Goal: Information Seeking & Learning: Learn about a topic

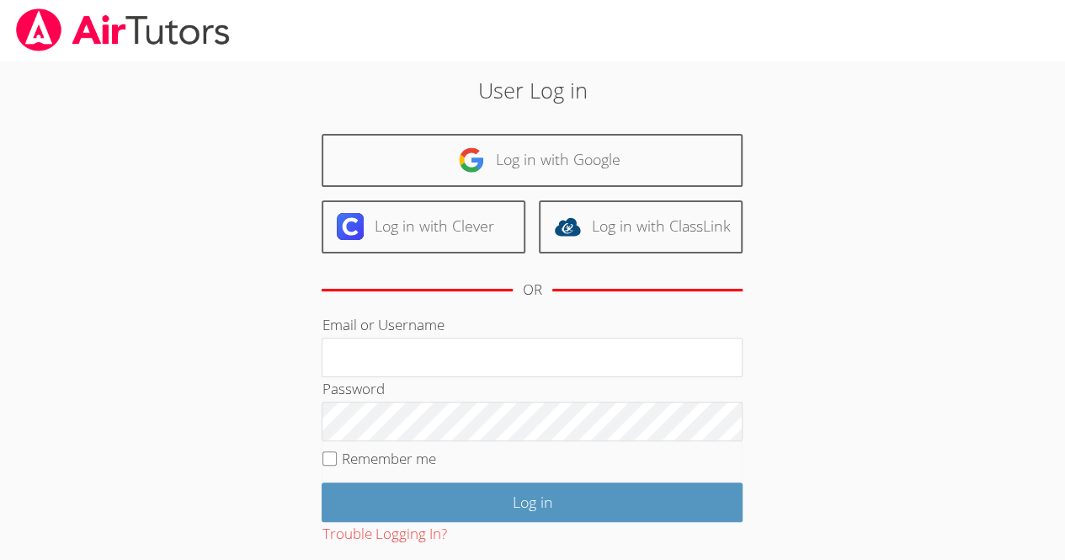
click at [648, 327] on div "Email or Username" at bounding box center [531, 345] width 421 height 64
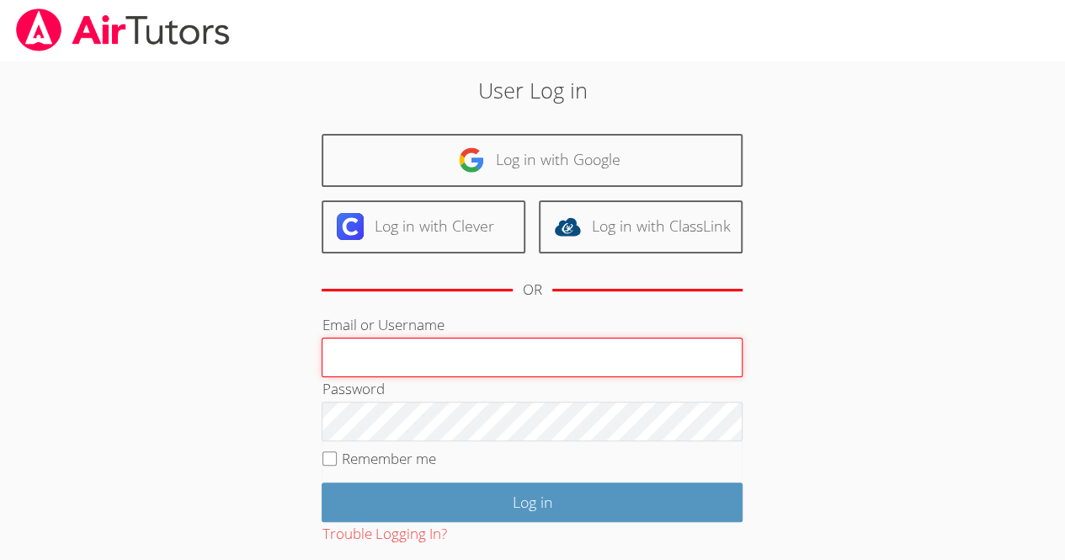
click at [648, 338] on input "Email or Username" at bounding box center [531, 357] width 421 height 40
click at [653, 344] on input "Email or Username" at bounding box center [531, 357] width 421 height 40
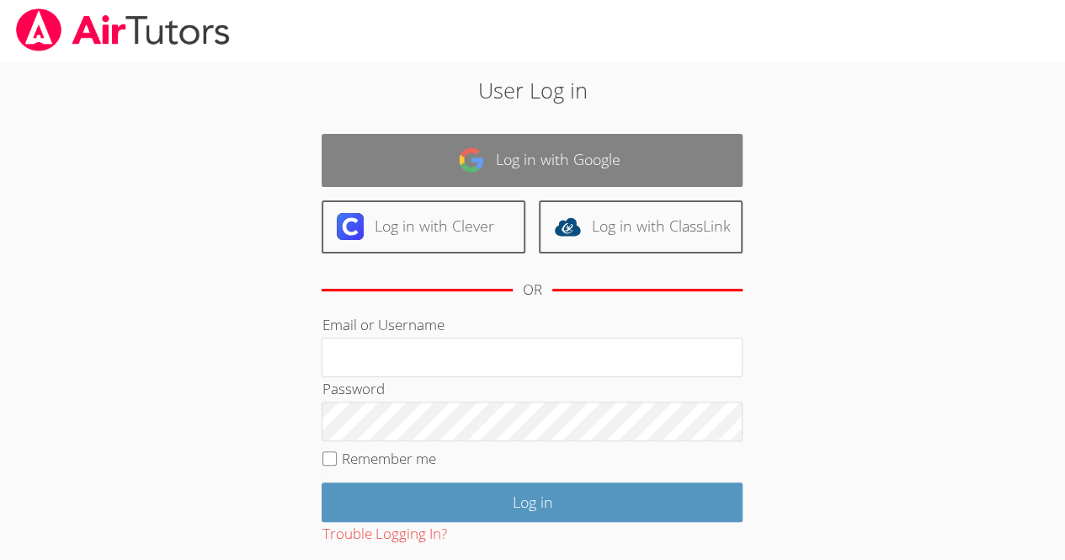
click at [523, 168] on link "Log in with Google" at bounding box center [531, 160] width 421 height 53
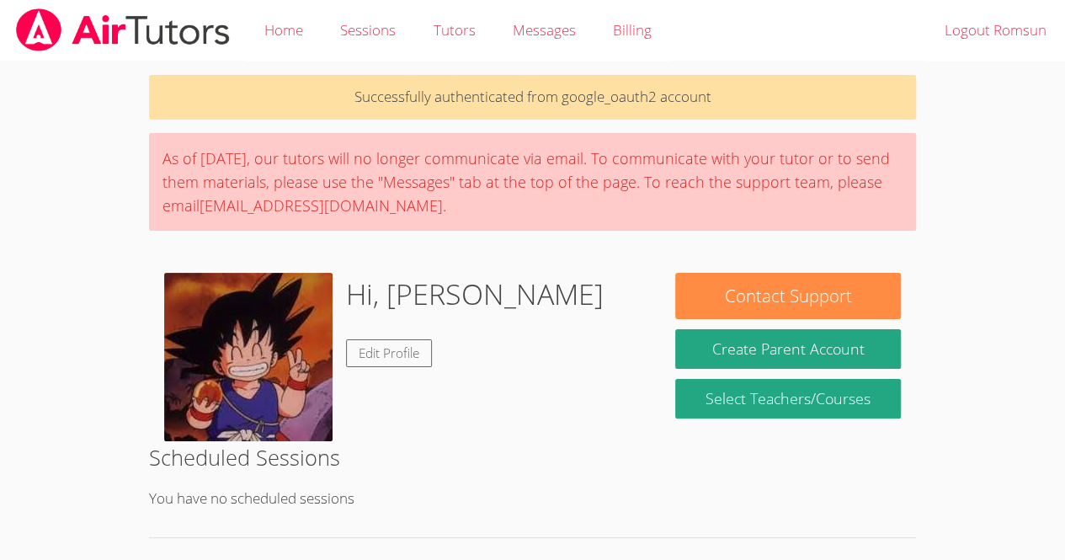
click at [1017, 470] on body "Home Sessions Tutors Messages Billing Logout Romsun Successfully authenticated …" at bounding box center [532, 280] width 1065 height 560
click at [979, 454] on body "Home Sessions Tutors Messages Billing Logout Romsun Successfully authenticated …" at bounding box center [532, 280] width 1065 height 560
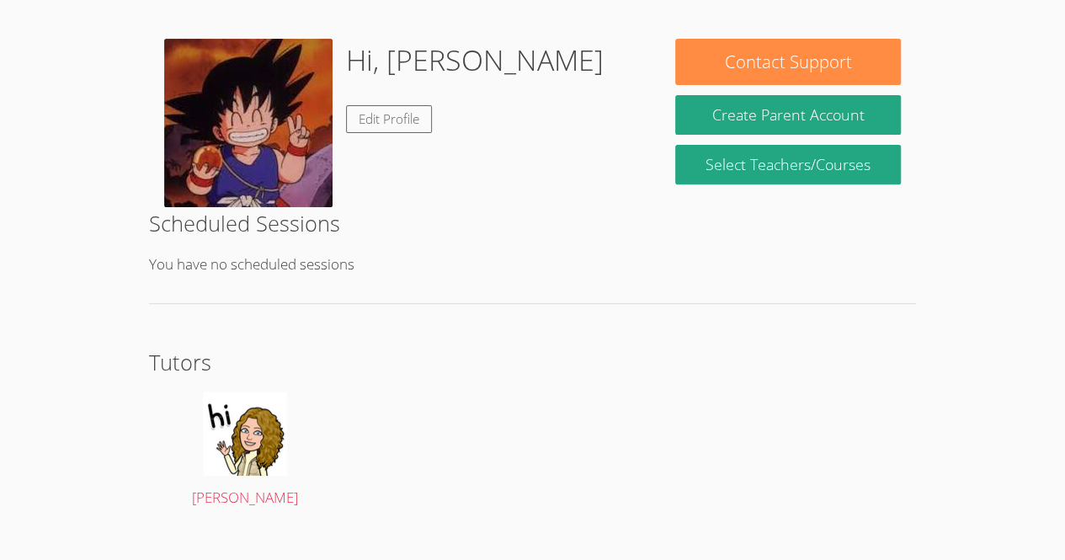
scroll to position [261, 0]
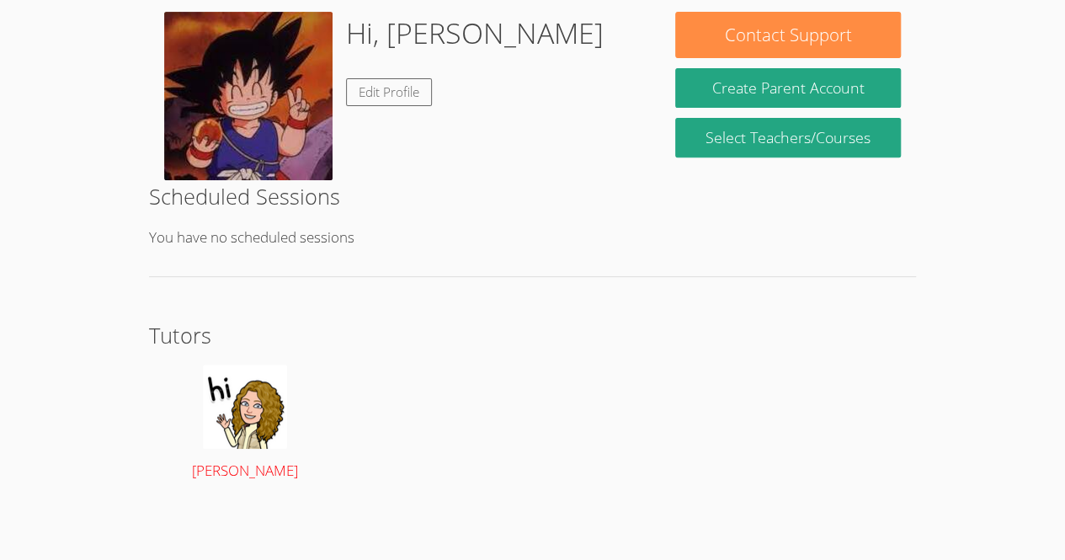
click at [224, 454] on link "[PERSON_NAME]" at bounding box center [244, 423] width 161 height 119
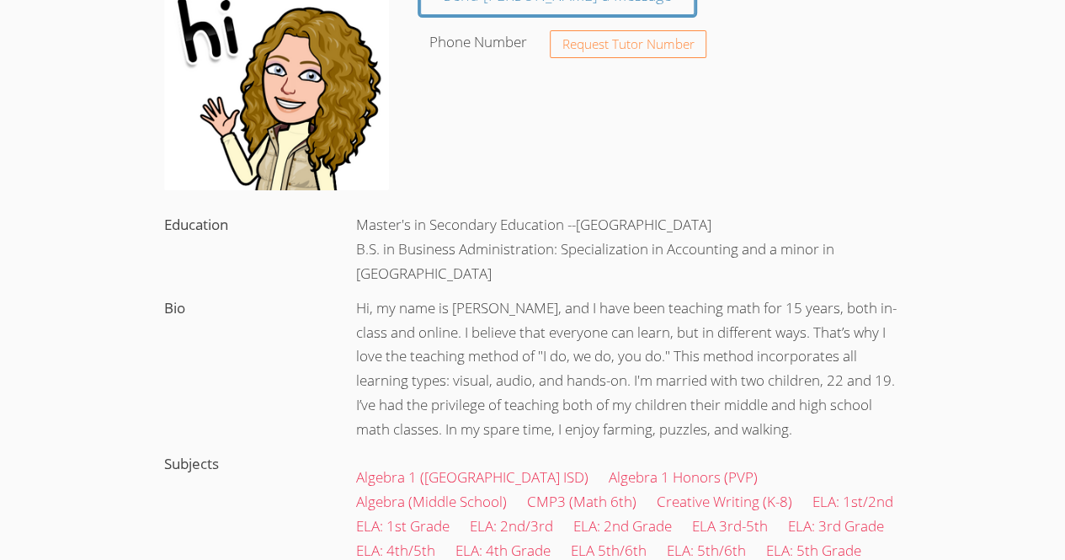
scroll to position [196, 0]
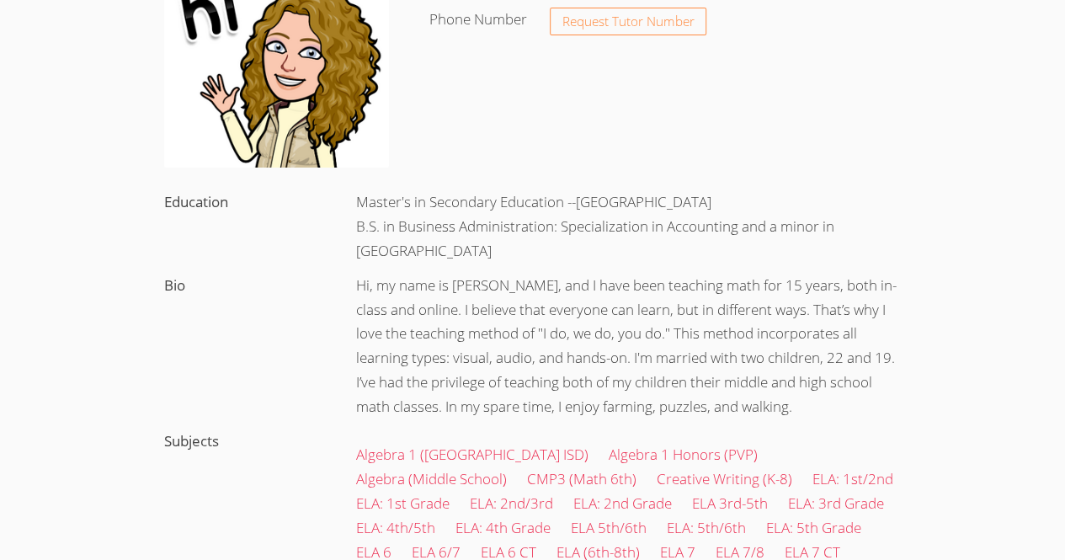
click at [585, 393] on div "Hi, my name is [PERSON_NAME], and I have been teaching math for 15 years, both …" at bounding box center [628, 346] width 575 height 156
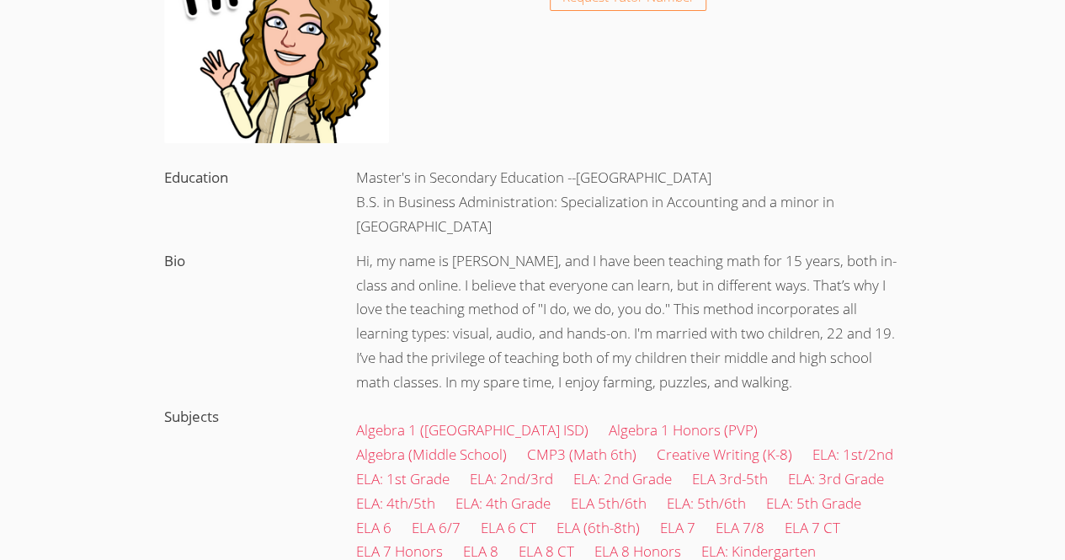
scroll to position [0, 0]
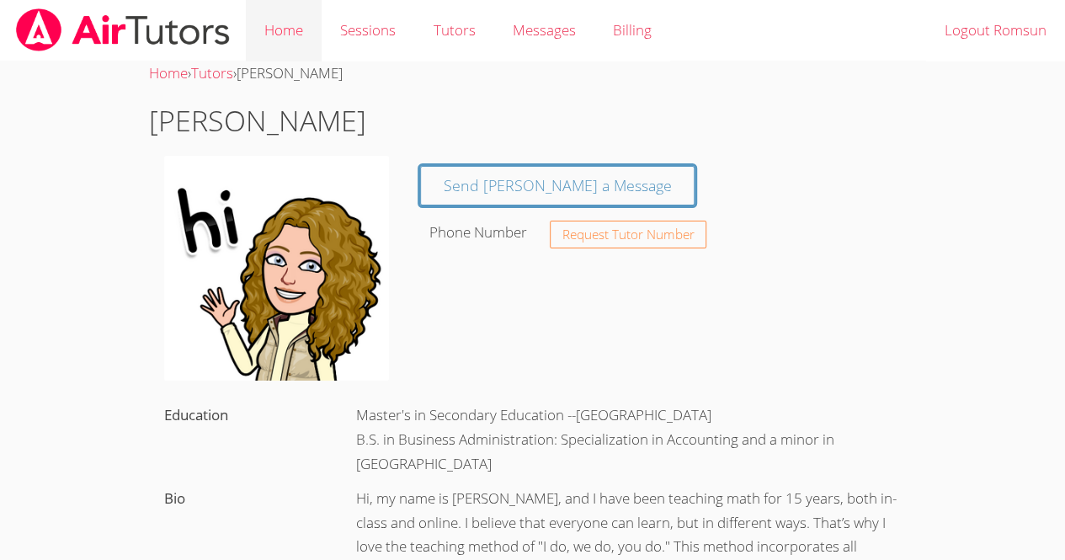
click at [286, 27] on link "Home" at bounding box center [284, 30] width 76 height 61
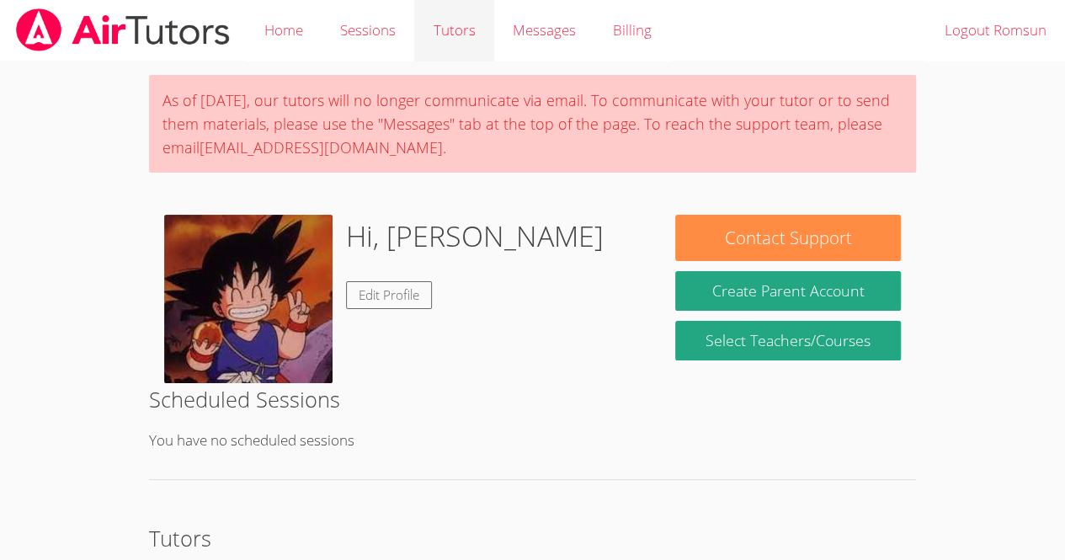
click at [435, 31] on link "Tutors" at bounding box center [453, 30] width 79 height 61
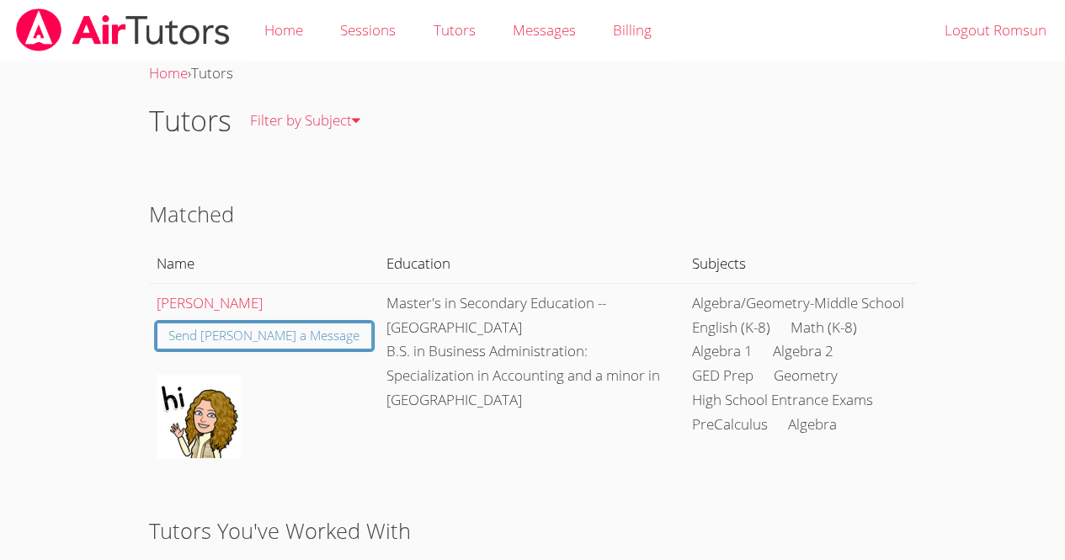
click at [179, 37] on img at bounding box center [122, 29] width 217 height 43
